Goal: Answer question/provide support: Answer question/provide support

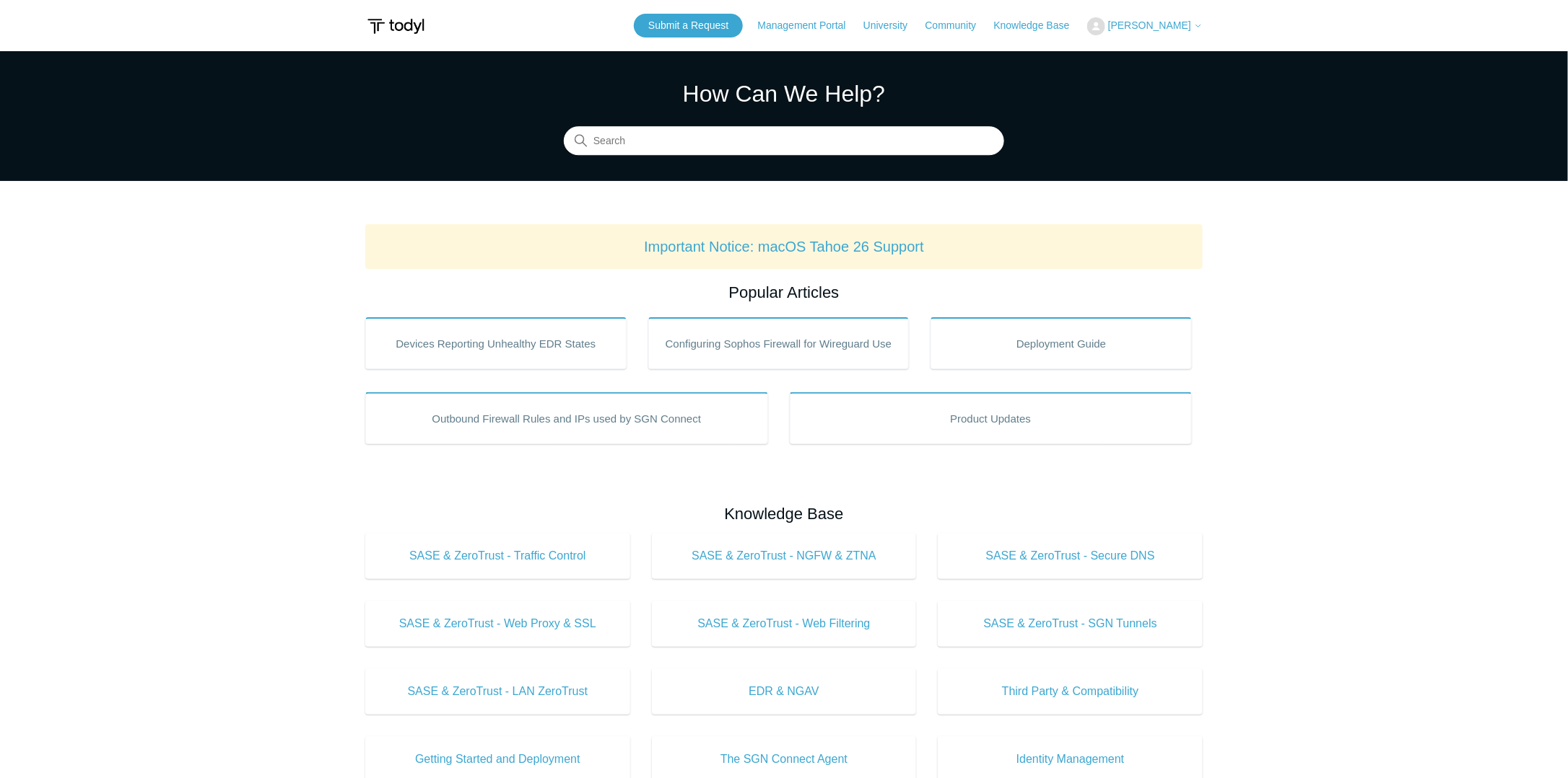
click at [1170, 30] on span "[PERSON_NAME]" at bounding box center [1155, 25] width 94 height 12
click at [1153, 52] on link "My Support Requests" at bounding box center [1158, 57] width 141 height 25
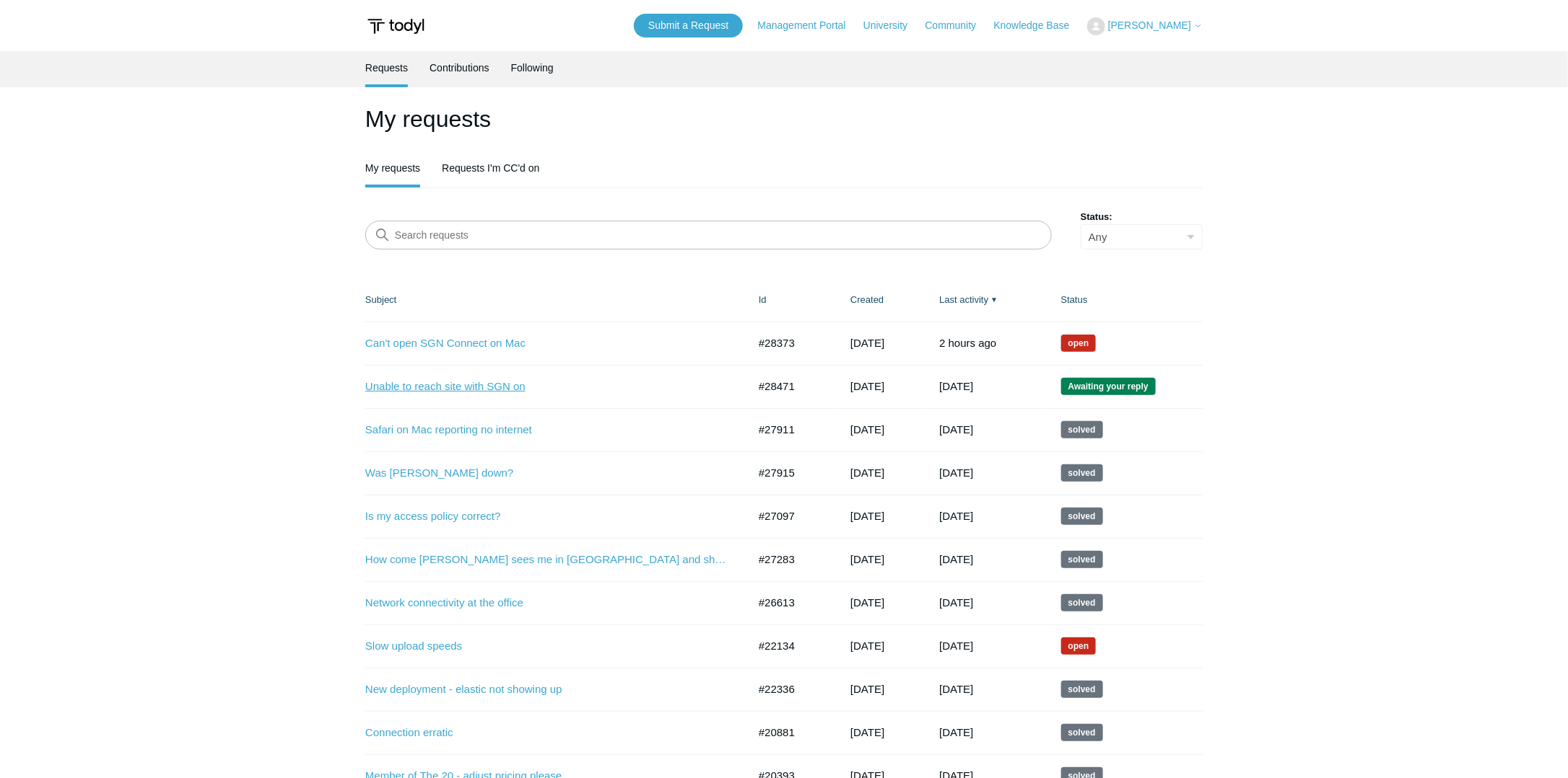
click at [459, 387] on link "Unable to reach site with SGN on" at bounding box center [546, 387] width 361 height 17
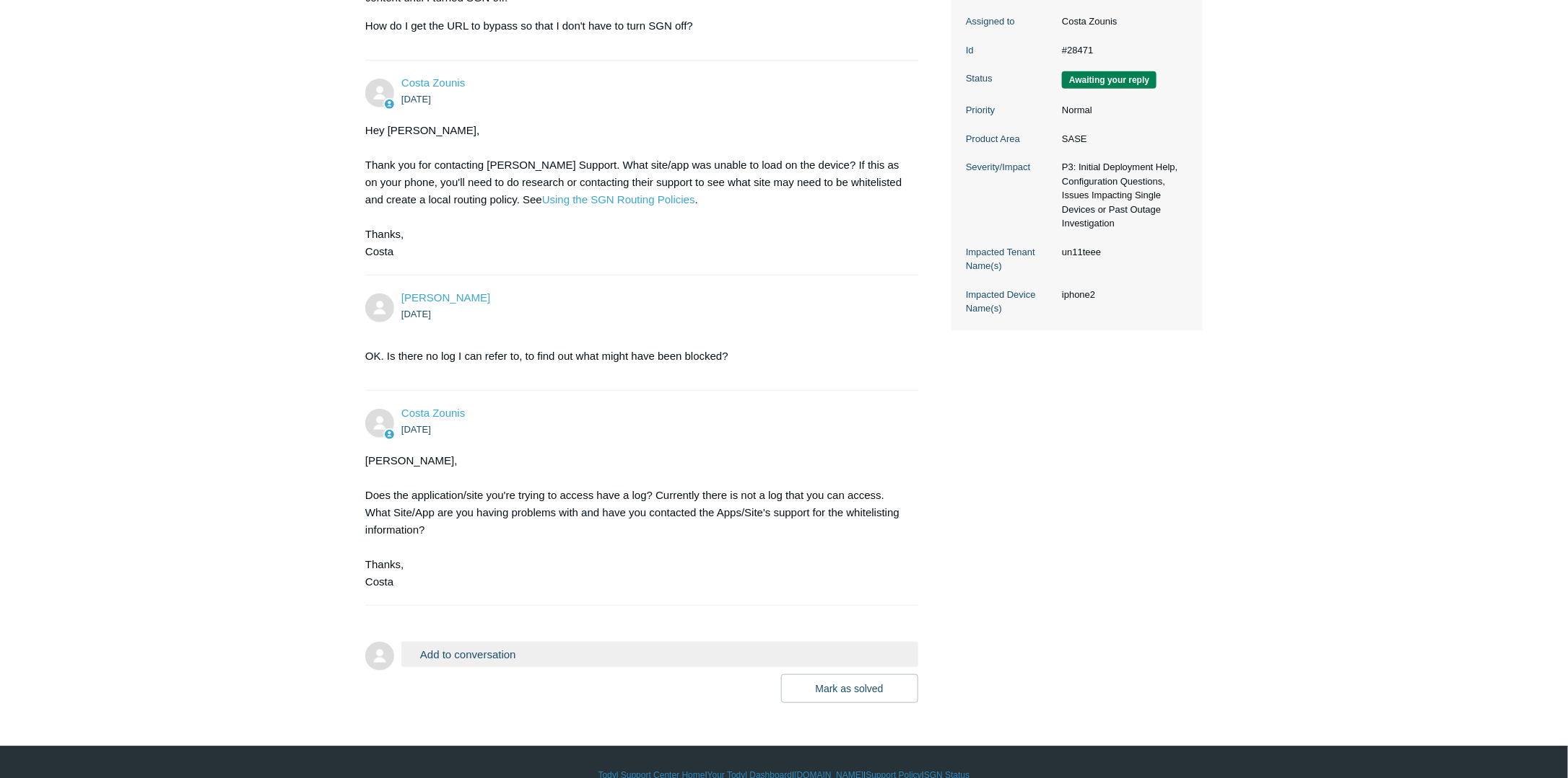
scroll to position [330, 0]
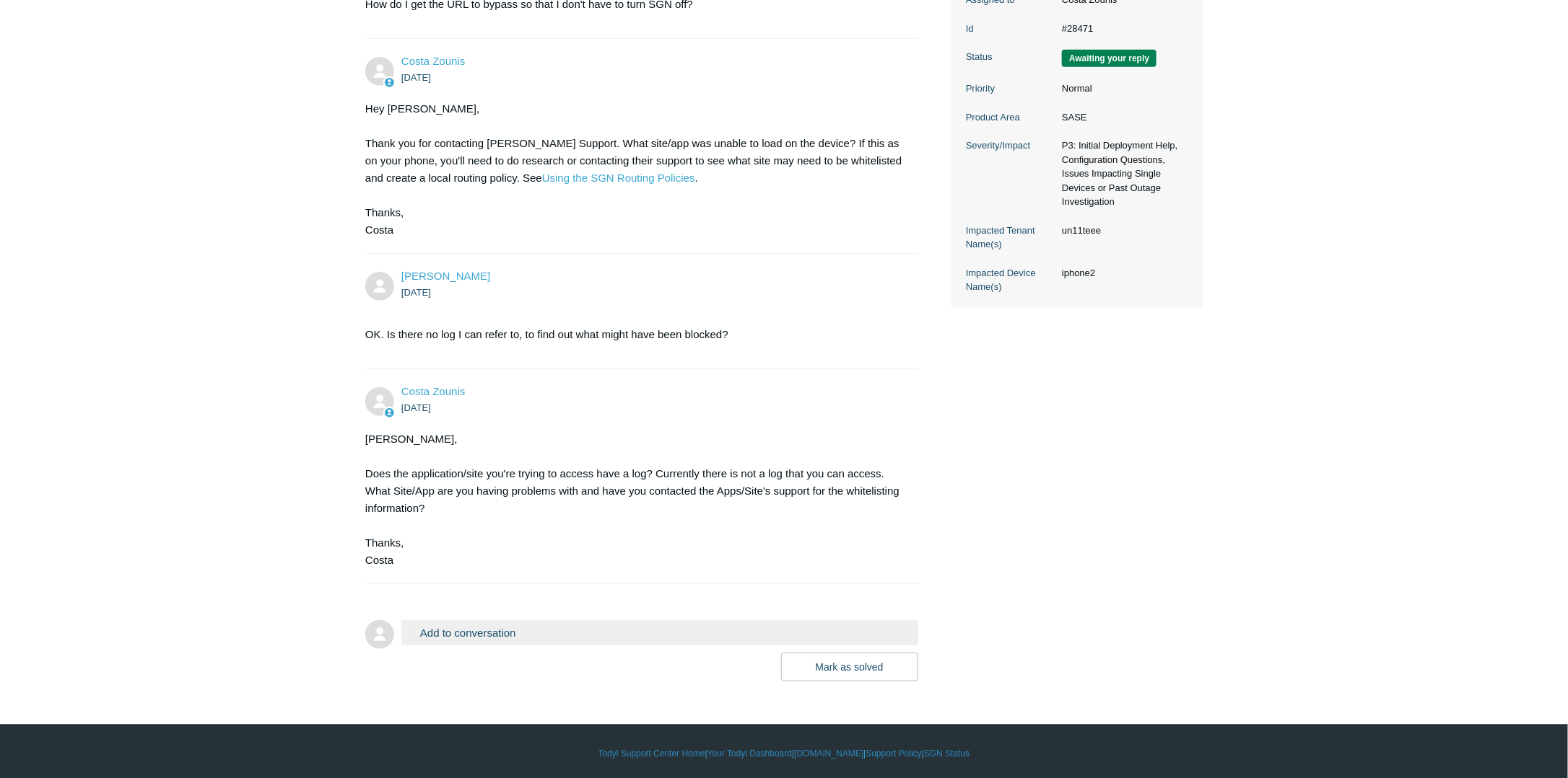
click at [483, 628] on button "Add to conversation" at bounding box center [660, 633] width 517 height 25
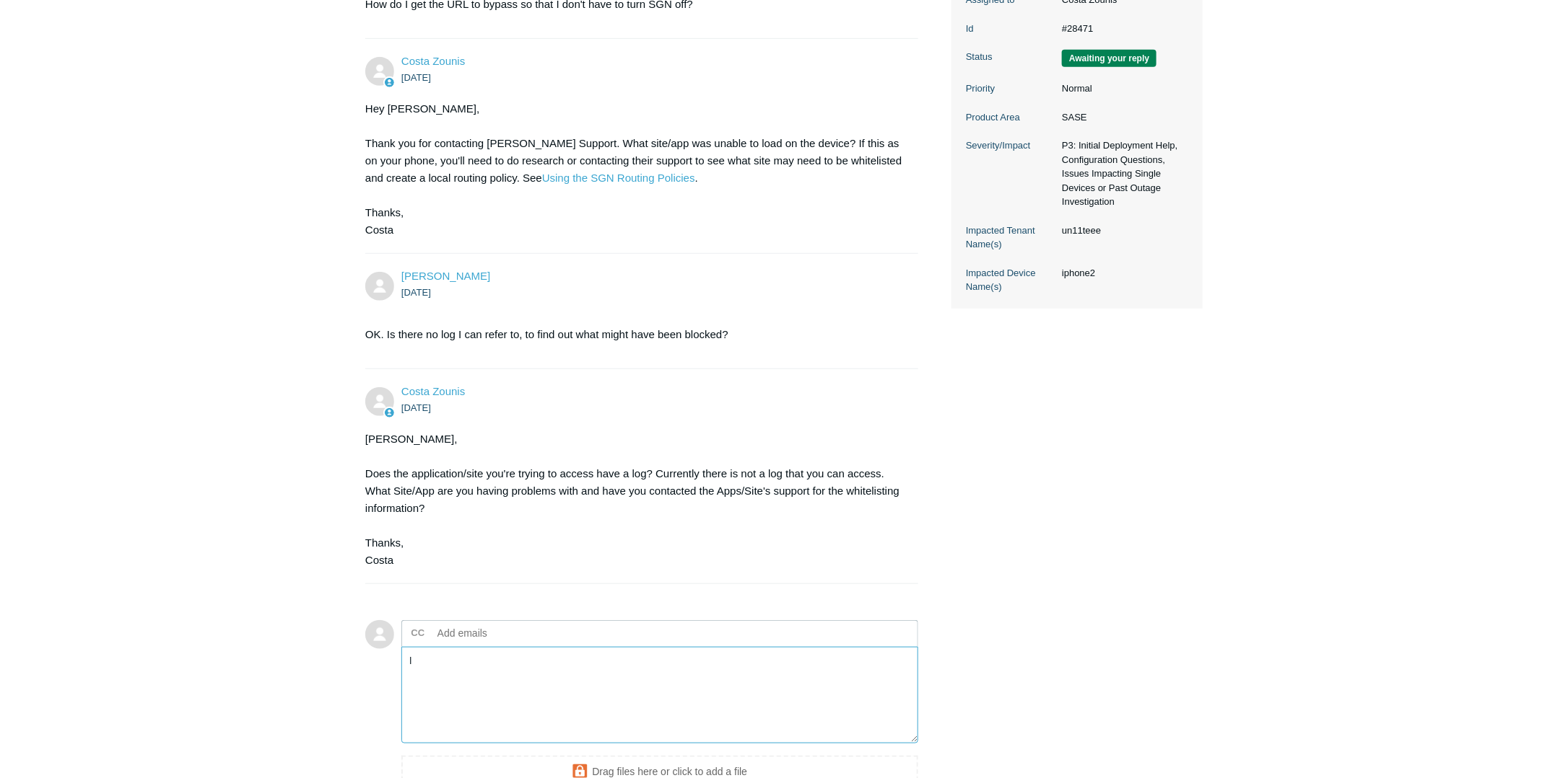
type textarea "I"
paste textarea "I suspect the problem was actually with SGN. The next day, I had no trouble con…"
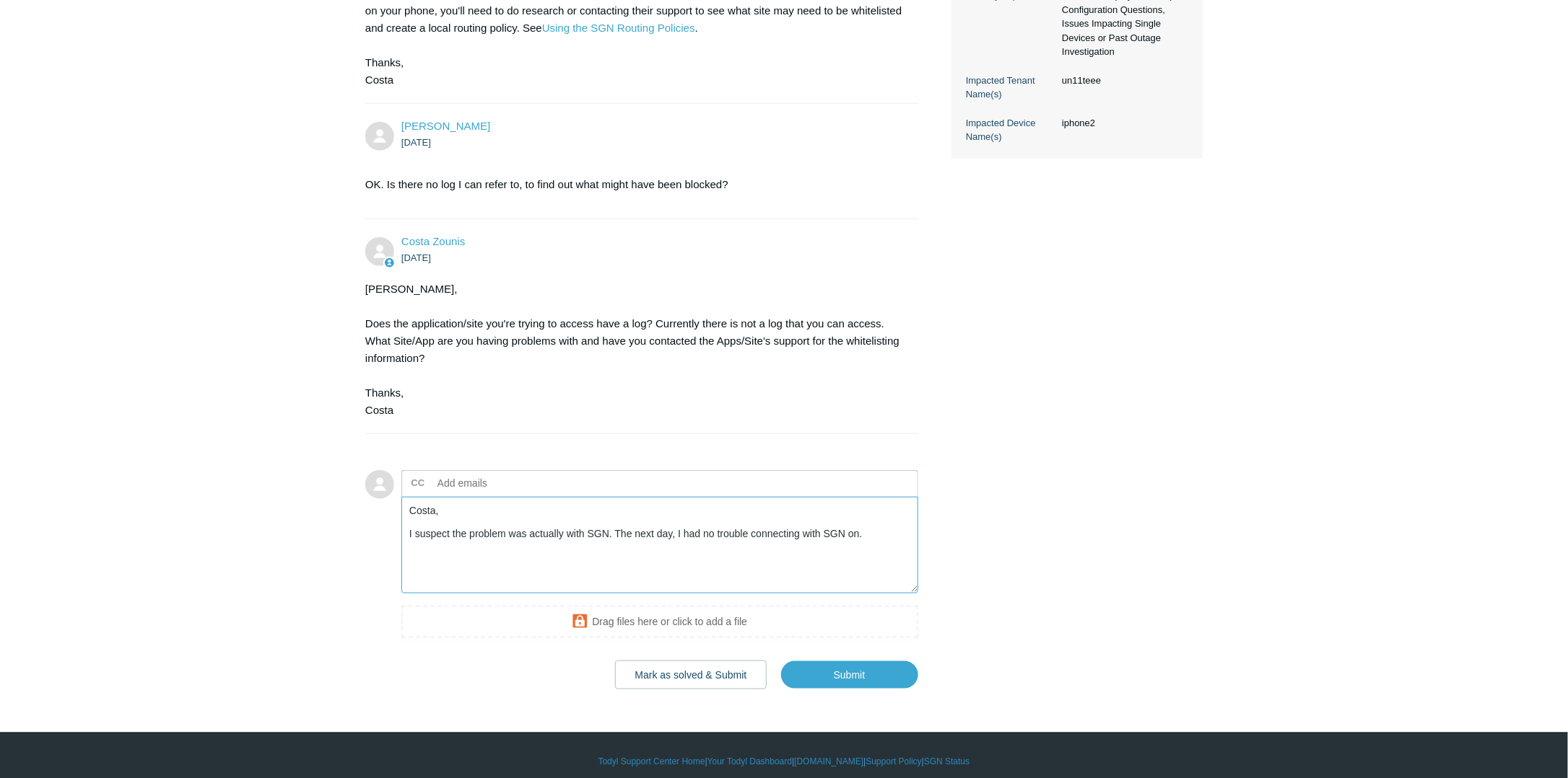
scroll to position [488, 0]
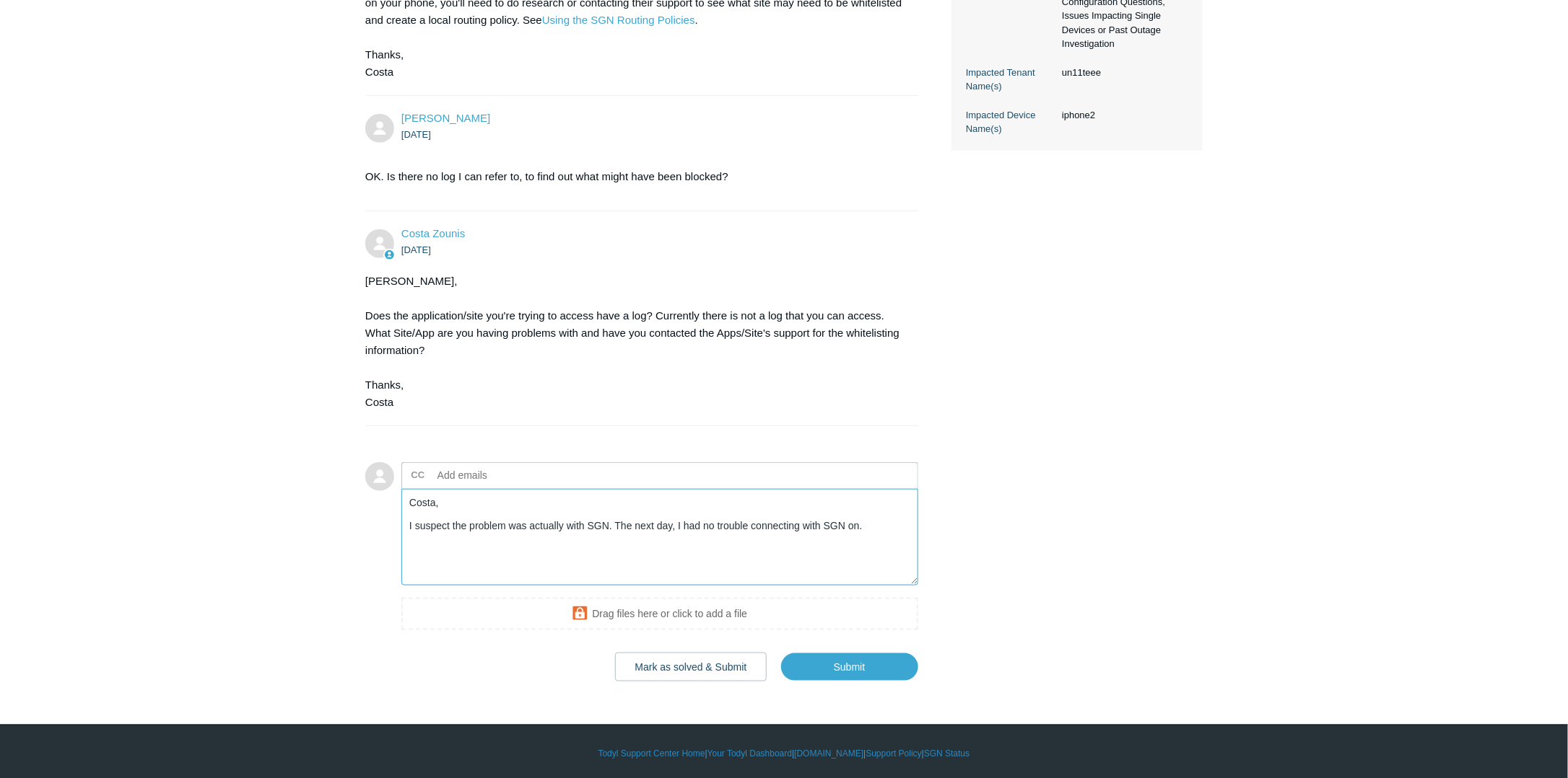
paste textarea "Please close this ticket."
type textarea "Costa, I suspect the problem was actually with SGN. The next day, I had no trou…"
click at [825, 662] on input "Submit" at bounding box center [849, 668] width 137 height 29
